Goal: Check status: Check status

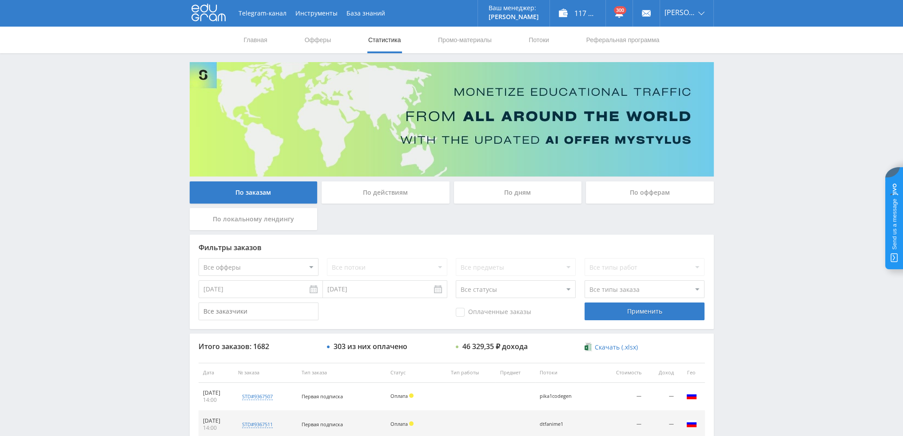
click at [518, 195] on div "По дням" at bounding box center [518, 193] width 128 height 22
click at [0, 0] on input "По дням" at bounding box center [0, 0] width 0 height 0
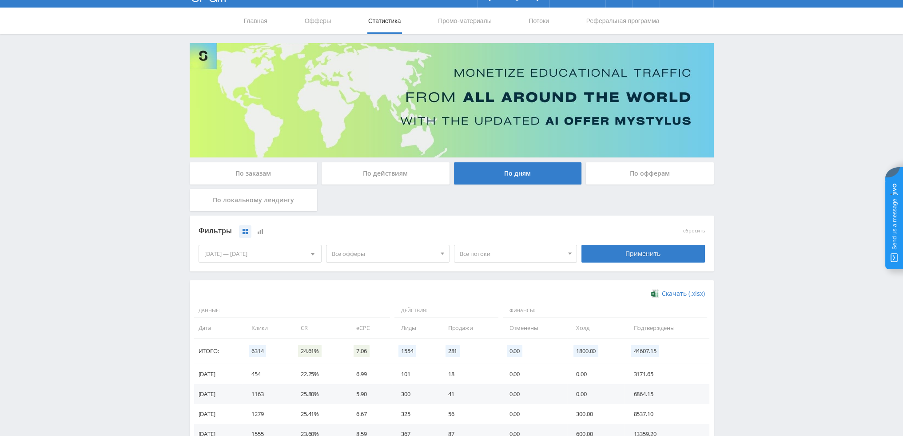
scroll to position [144, 0]
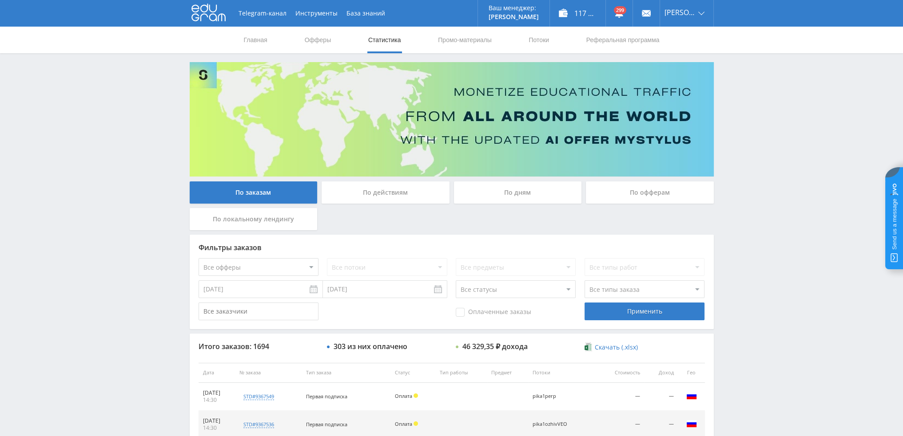
click at [531, 192] on div "По дням" at bounding box center [518, 193] width 128 height 22
click at [0, 0] on input "По дням" at bounding box center [0, 0] width 0 height 0
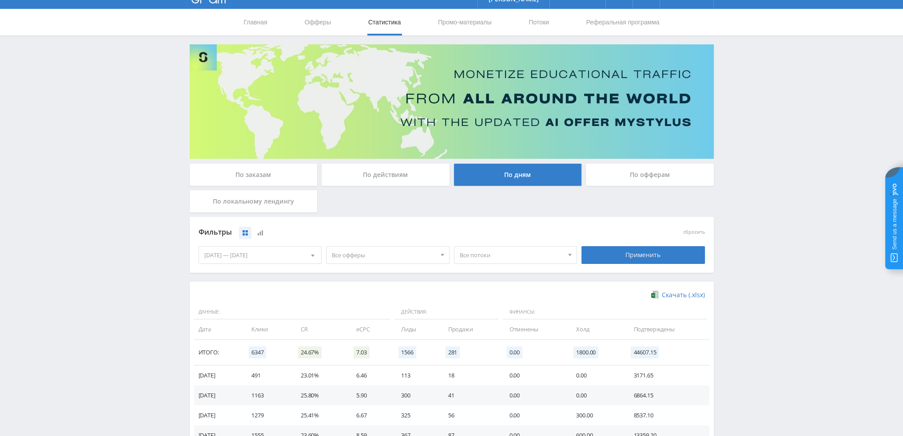
scroll to position [44, 0]
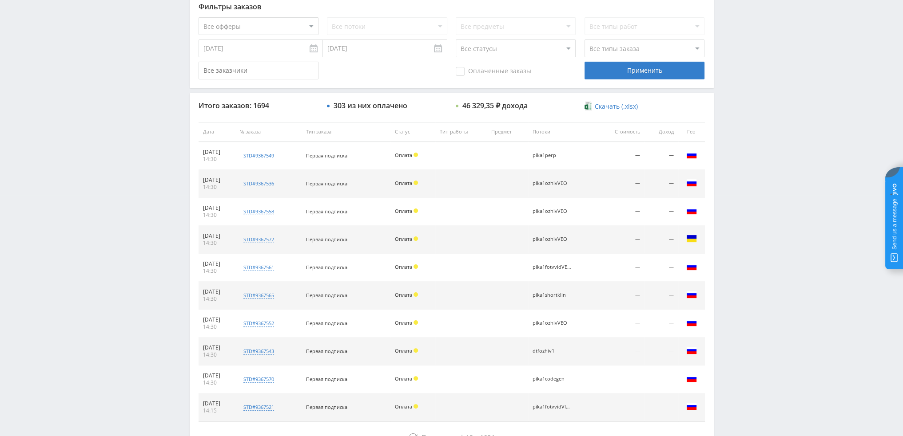
scroll to position [85, 0]
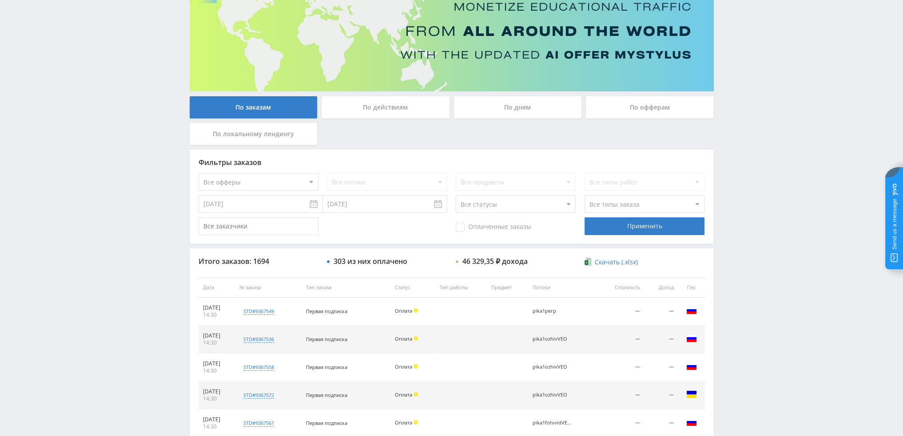
drag, startPoint x: 509, startPoint y: 107, endPoint x: 512, endPoint y: 111, distance: 4.8
click at [509, 107] on div "По дням" at bounding box center [518, 107] width 128 height 22
click at [0, 0] on input "По дням" at bounding box center [0, 0] width 0 height 0
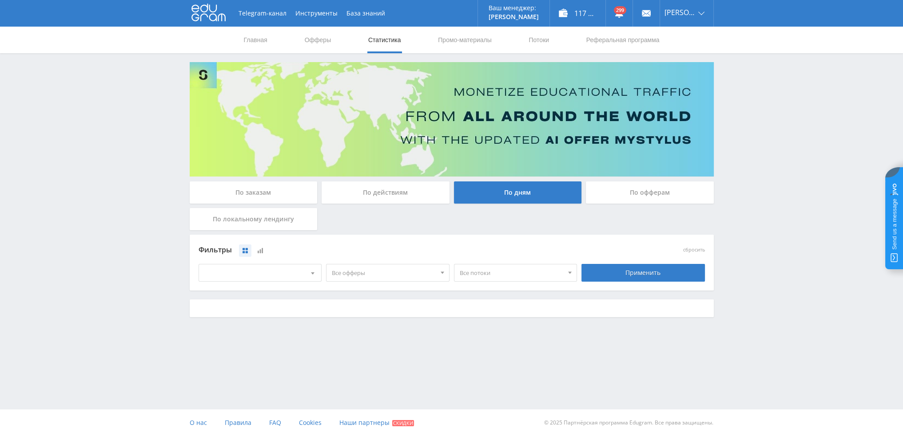
scroll to position [0, 0]
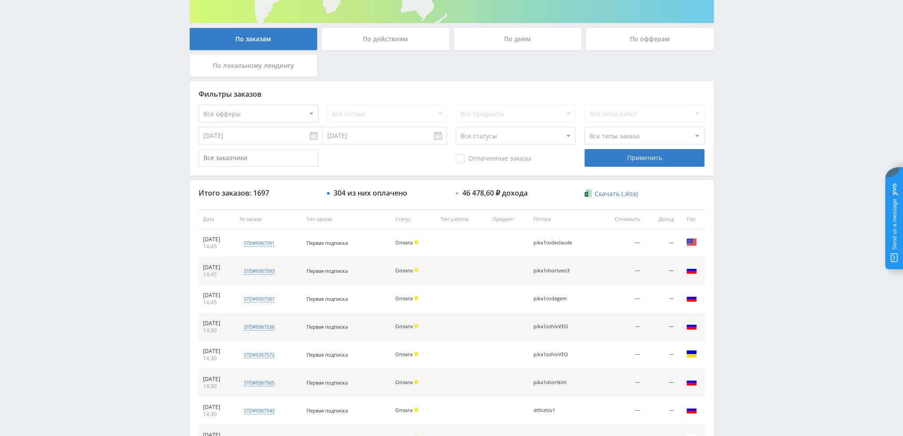
scroll to position [133, 0]
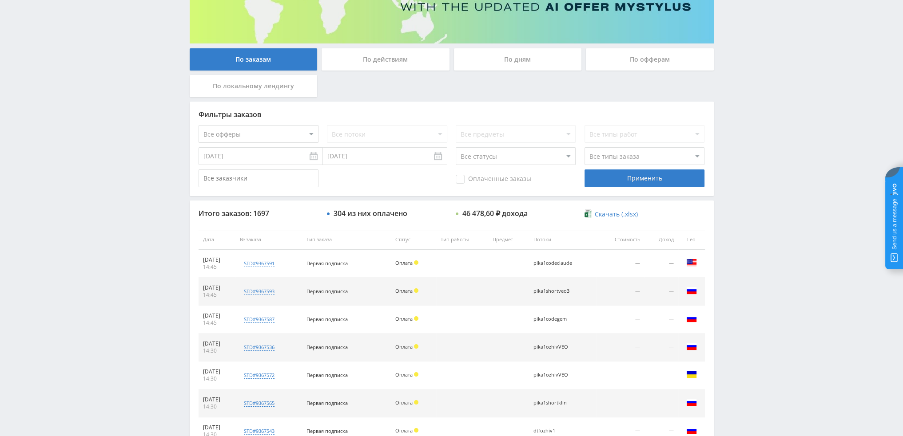
click at [513, 64] on div "По дням" at bounding box center [518, 59] width 128 height 22
click at [0, 0] on input "По дням" at bounding box center [0, 0] width 0 height 0
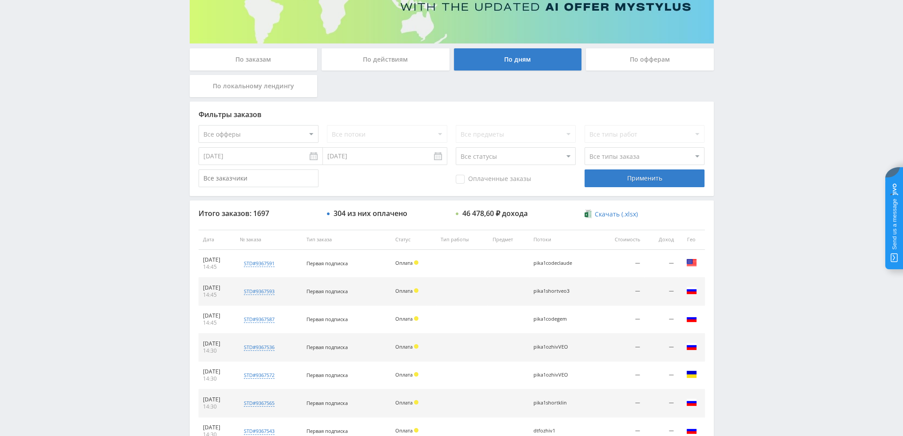
scroll to position [0, 0]
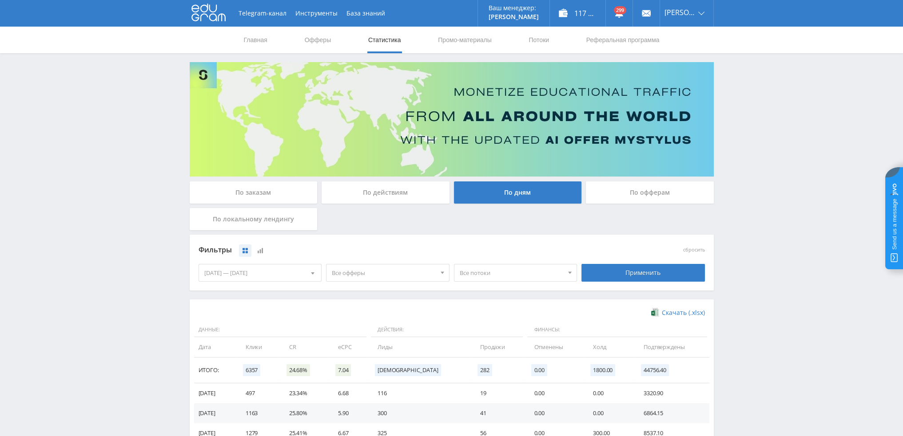
click at [123, 250] on div "Telegram-канал Инструменты База знаний Ваш менеджер: Valeria Valeria Online @va…" at bounding box center [451, 290] width 903 height 581
